Goal: Information Seeking & Learning: Learn about a topic

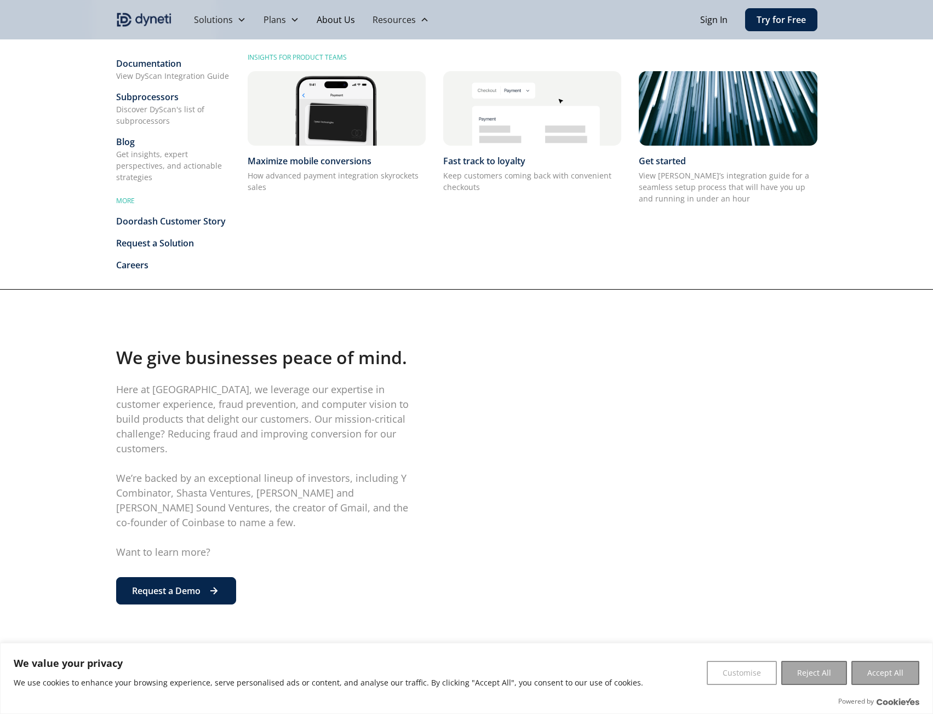
click at [162, 100] on div "Subprocessors" at bounding box center [173, 96] width 114 height 13
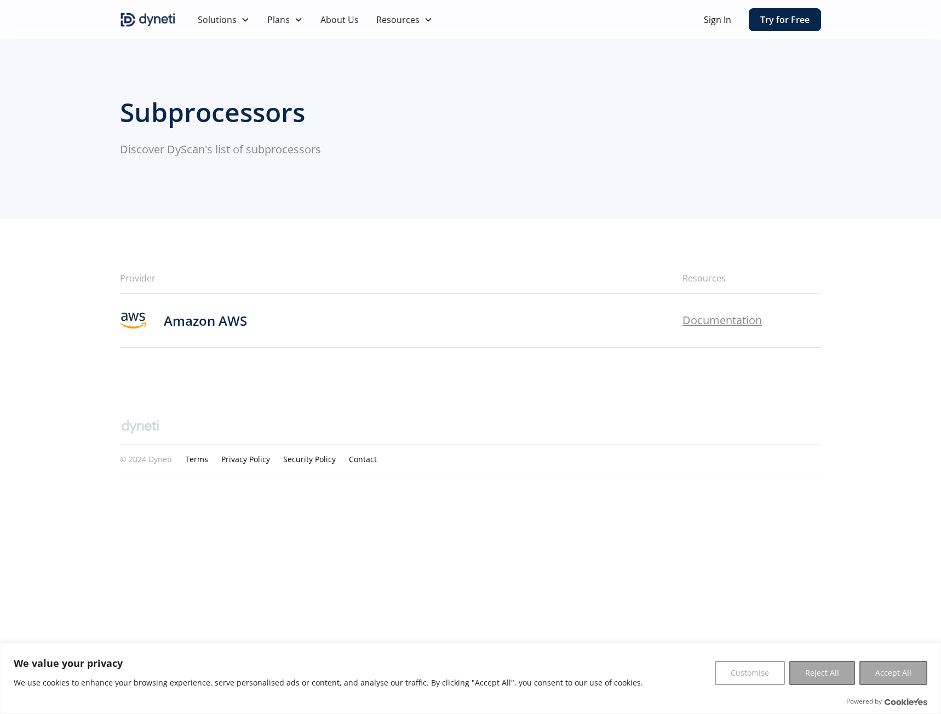
click at [723, 320] on h6 "Documentation" at bounding box center [751, 320] width 139 height 15
click at [338, 25] on link "About Us" at bounding box center [340, 19] width 56 height 39
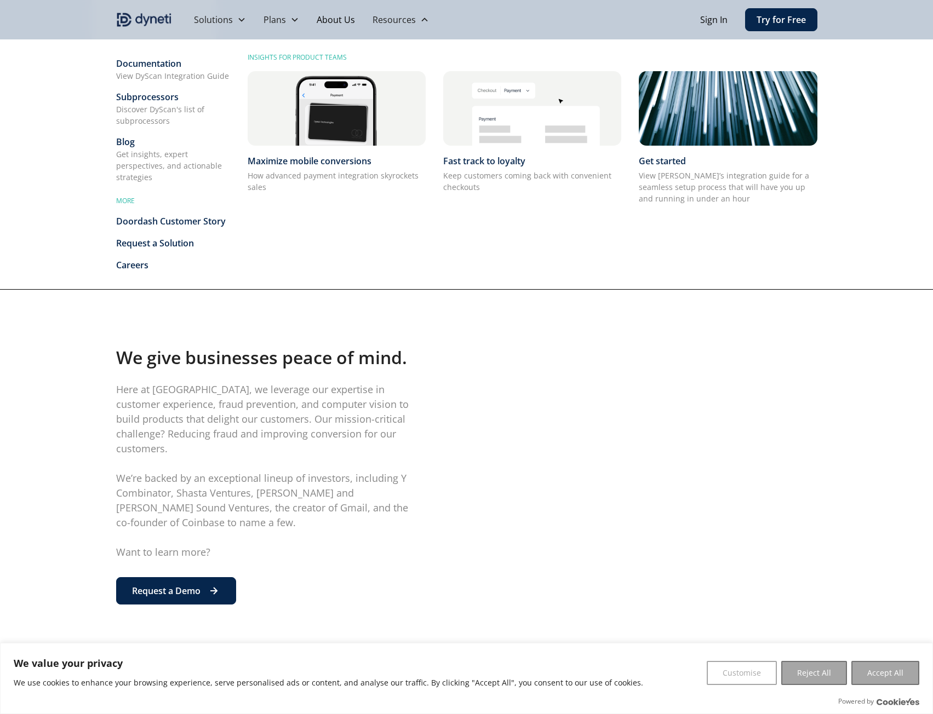
click at [163, 65] on div "Documentation" at bounding box center [173, 63] width 114 height 13
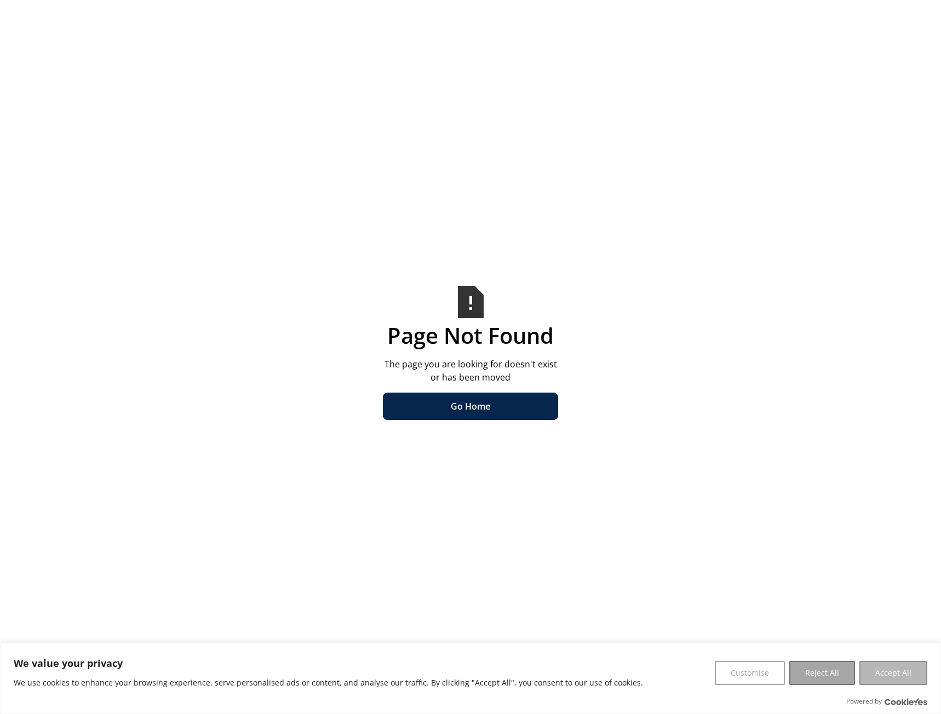
click at [907, 672] on button "Accept All" at bounding box center [893, 673] width 68 height 24
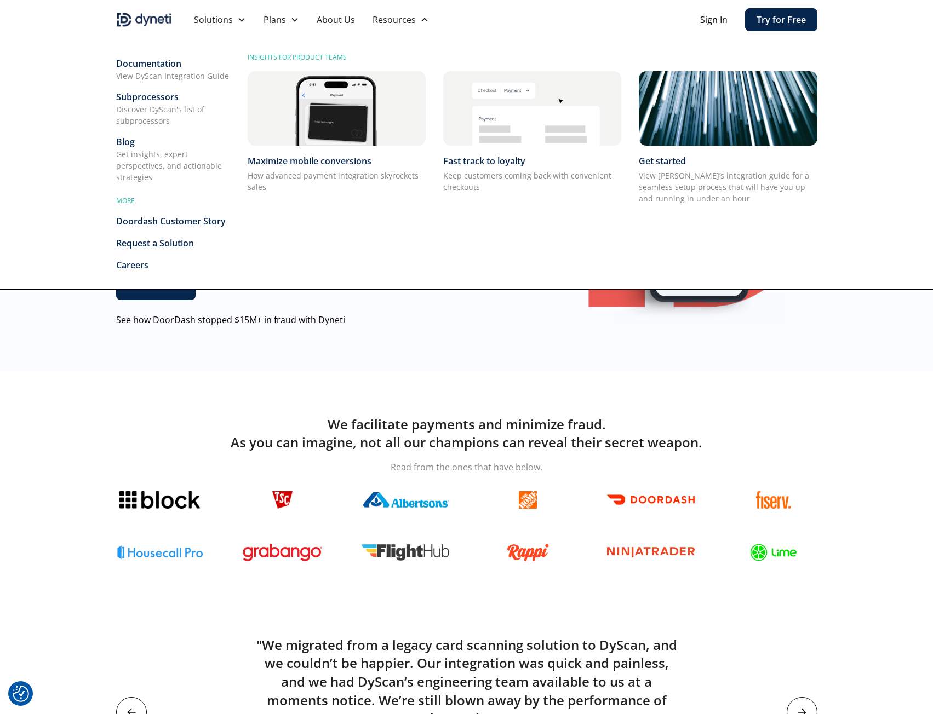
click at [698, 157] on div "Get started" at bounding box center [728, 160] width 178 height 13
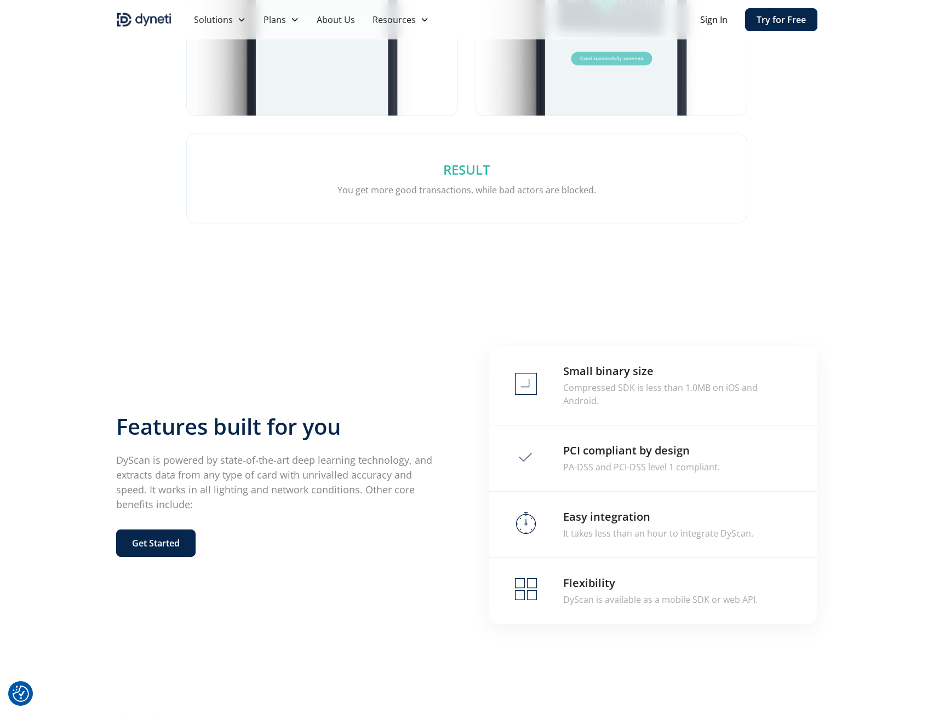
scroll to position [1932, 0]
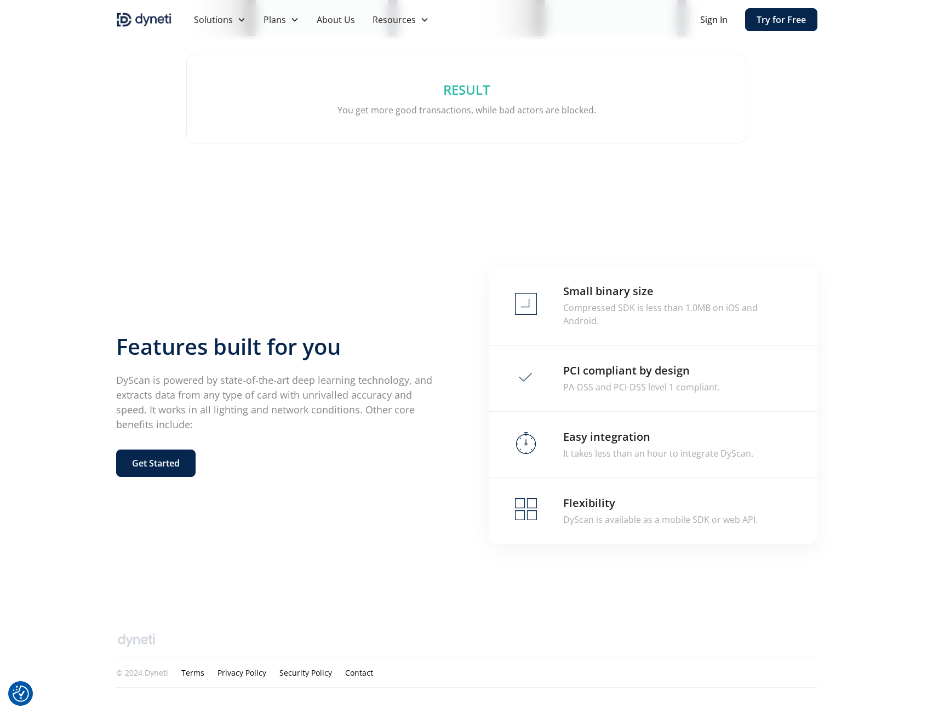
click at [683, 387] on div "PA-DSS and PCI-DSS level 1 compliant." at bounding box center [641, 387] width 157 height 13
